Goal: Find specific page/section: Find specific page/section

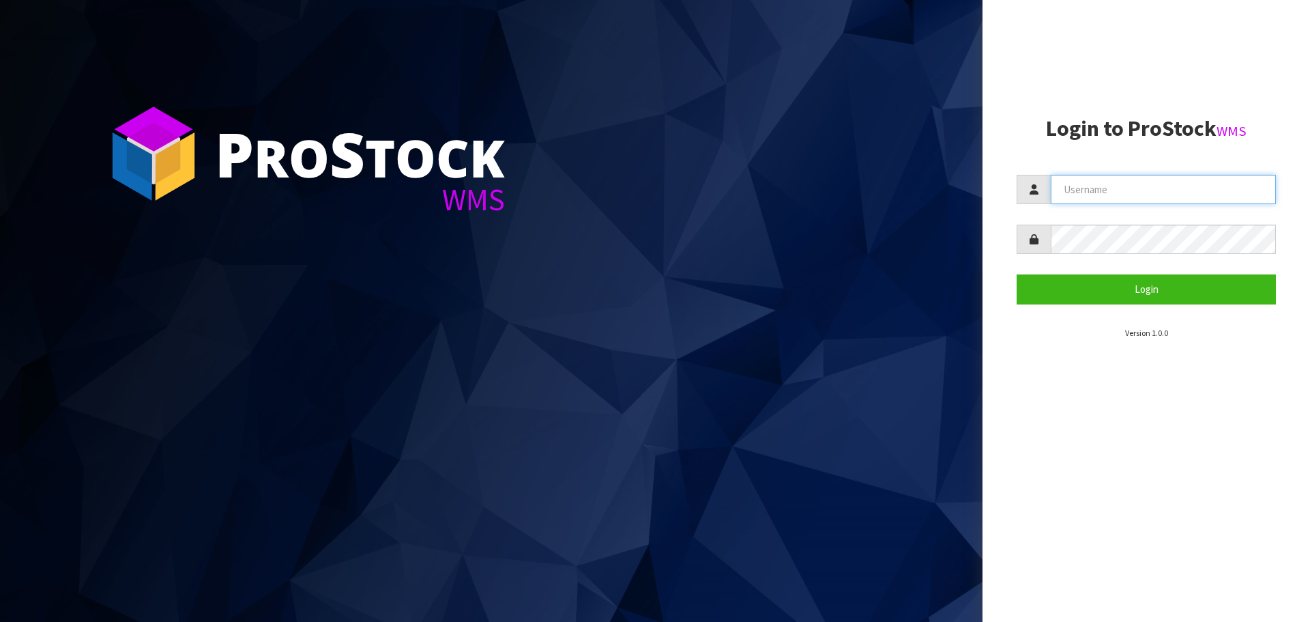
click at [1139, 190] on input "text" at bounding box center [1163, 189] width 225 height 29
type input "PACIFICBIOLOGICS"
click at [1017, 274] on button "Login" at bounding box center [1146, 288] width 259 height 29
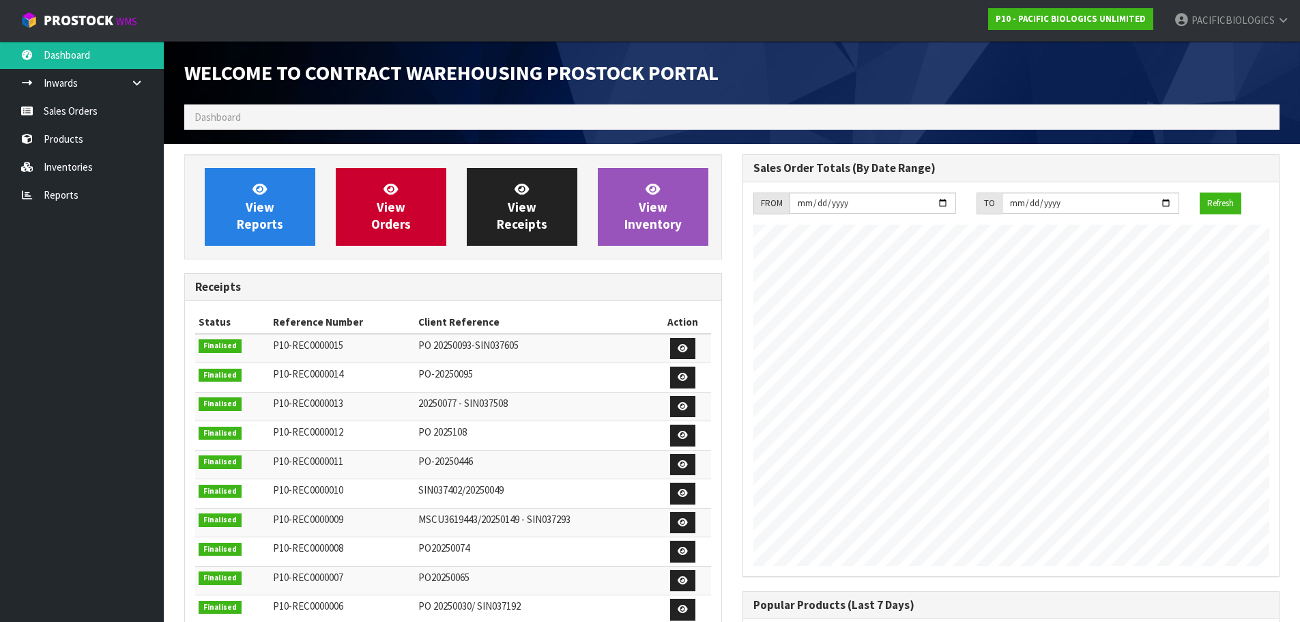
scroll to position [580, 558]
click at [76, 191] on link "Reports" at bounding box center [82, 195] width 164 height 28
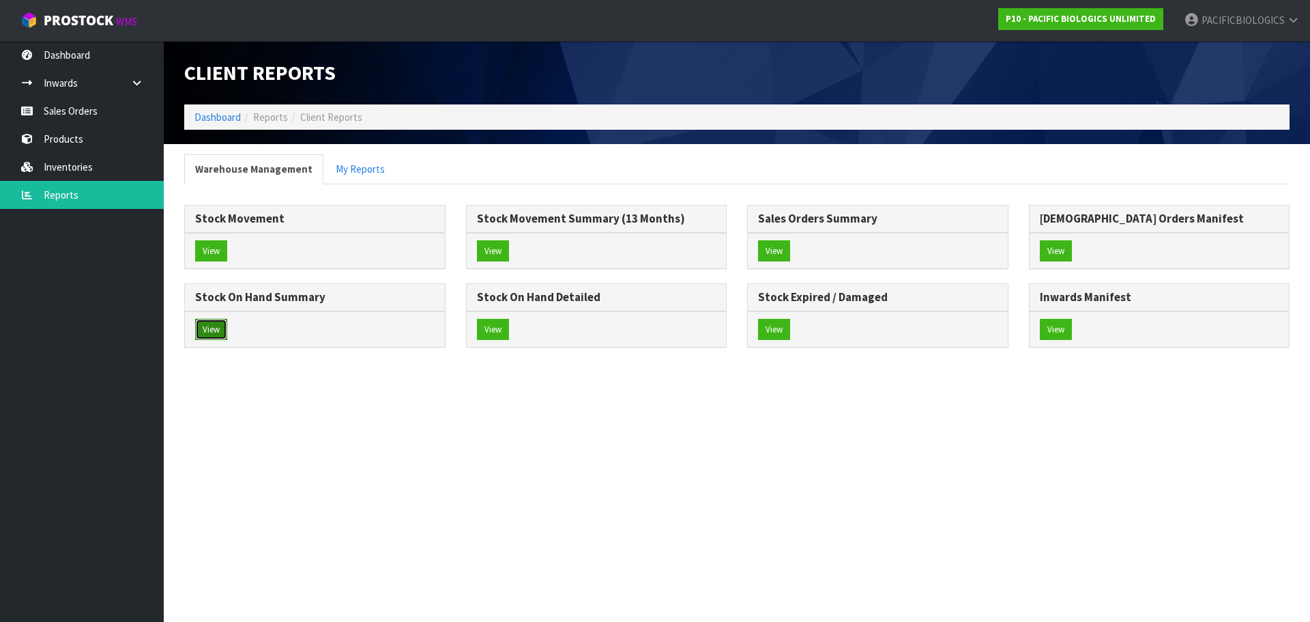
click at [211, 332] on button "View" at bounding box center [211, 330] width 32 height 22
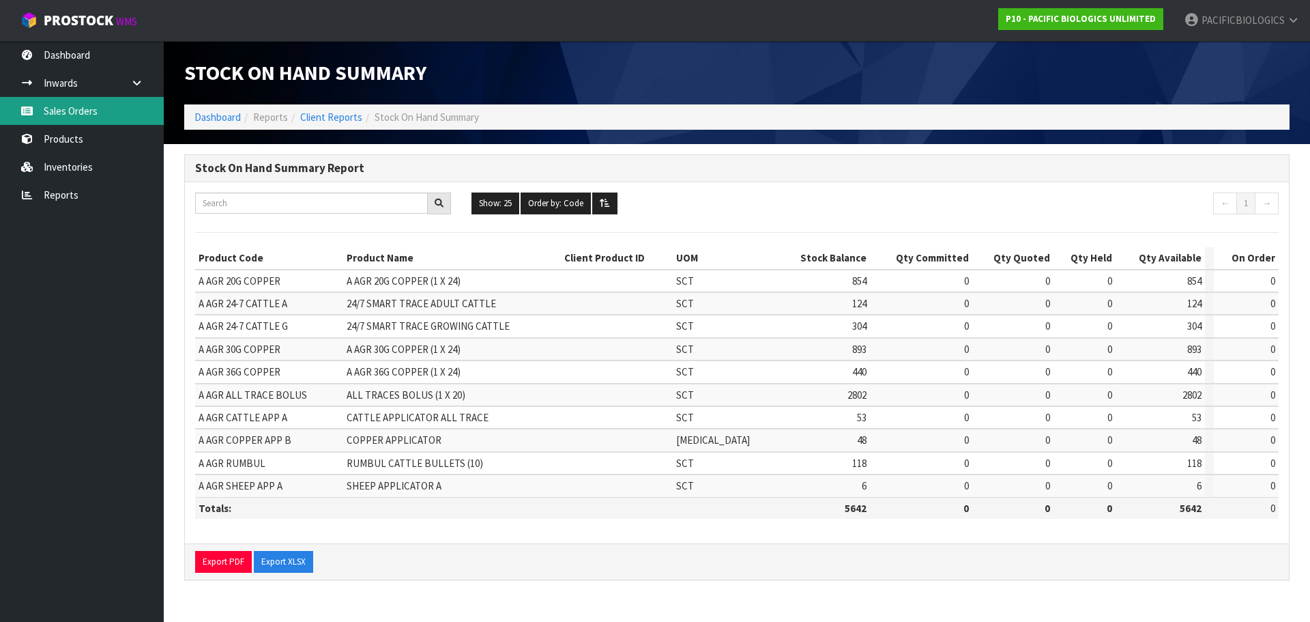
click at [73, 119] on link "Sales Orders" at bounding box center [82, 111] width 164 height 28
